Goal: Task Accomplishment & Management: Use online tool/utility

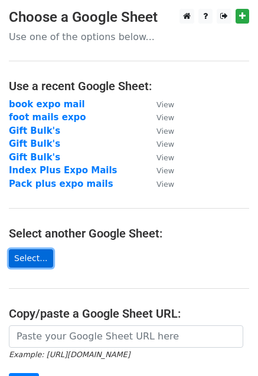
click at [31, 261] on link "Select..." at bounding box center [31, 259] width 44 height 18
click at [22, 261] on link "Select..." at bounding box center [31, 259] width 44 height 18
click at [29, 263] on link "Select..." at bounding box center [31, 259] width 44 height 18
click at [31, 256] on link "Select..." at bounding box center [31, 259] width 44 height 18
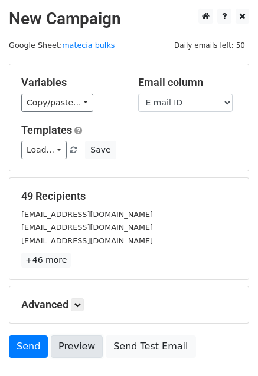
click at [78, 347] on link "Preview" at bounding box center [77, 347] width 52 height 22
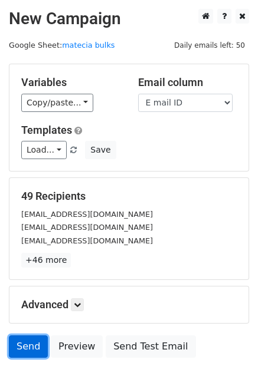
click at [31, 345] on link "Send" at bounding box center [28, 347] width 39 height 22
